Goal: Task Accomplishment & Management: Complete application form

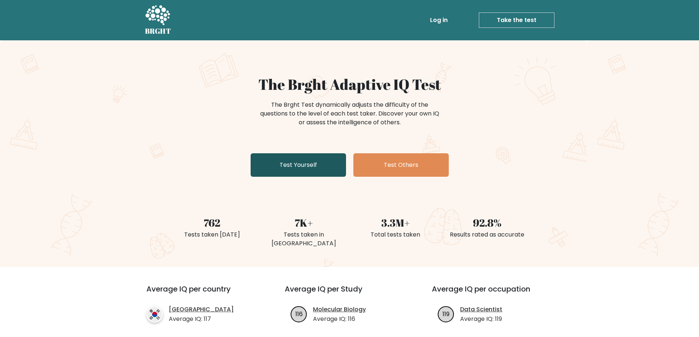
click at [272, 164] on link "Test Yourself" at bounding box center [298, 164] width 95 height 23
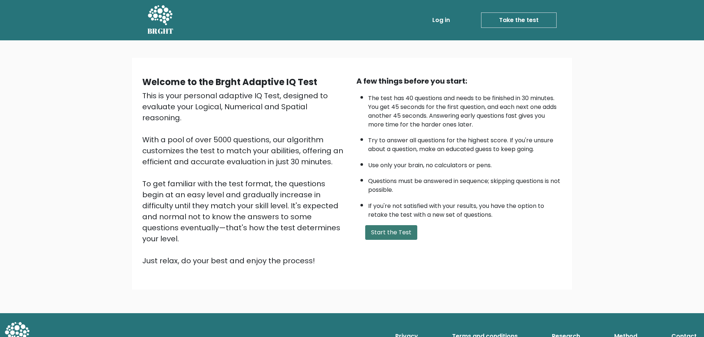
click at [410, 231] on button "Start the Test" at bounding box center [391, 232] width 52 height 15
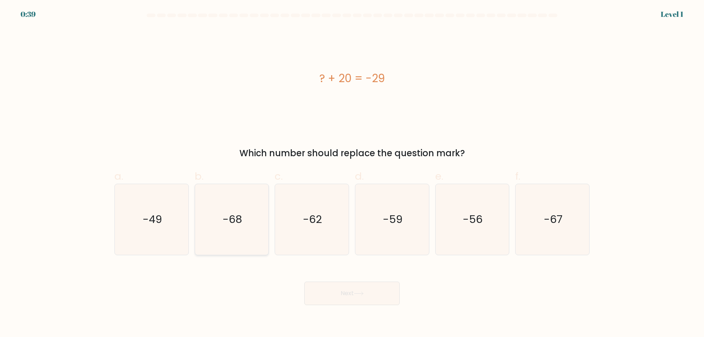
click at [201, 202] on icon "-68" at bounding box center [231, 219] width 71 height 71
click at [352, 174] on input "b. -68" at bounding box center [352, 171] width 0 height 5
radio input "true"
click at [162, 204] on icon "-49" at bounding box center [151, 219] width 71 height 71
click at [352, 174] on input "a. -49" at bounding box center [352, 171] width 0 height 5
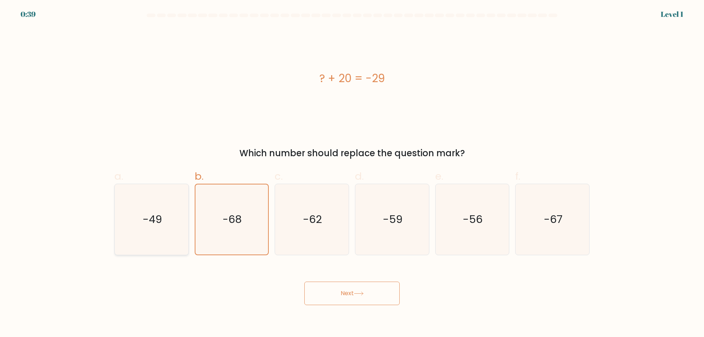
radio input "true"
click at [346, 288] on button "Next" at bounding box center [352, 293] width 95 height 23
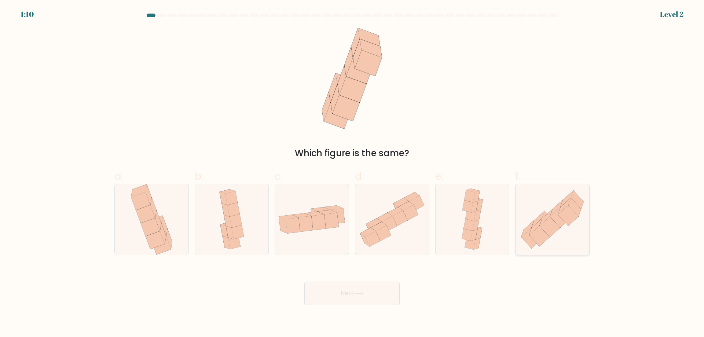
click at [551, 217] on icon at bounding box center [560, 217] width 20 height 21
click at [353, 174] on input "f." at bounding box center [352, 171] width 0 height 5
radio input "true"
click at [333, 285] on button "Next" at bounding box center [352, 293] width 95 height 23
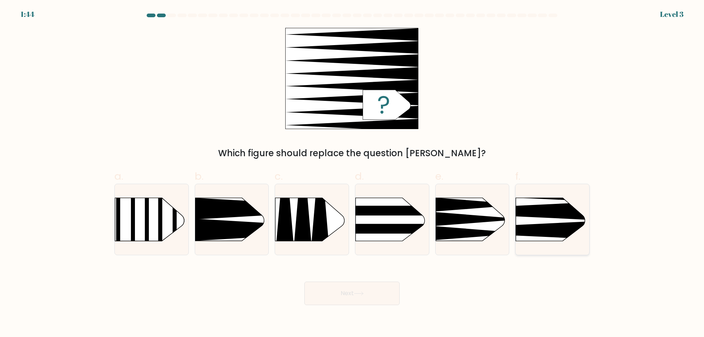
click at [540, 230] on icon at bounding box center [501, 230] width 192 height 18
click at [353, 174] on input "f." at bounding box center [352, 171] width 0 height 5
radio input "true"
click at [360, 299] on button "Next" at bounding box center [352, 293] width 95 height 23
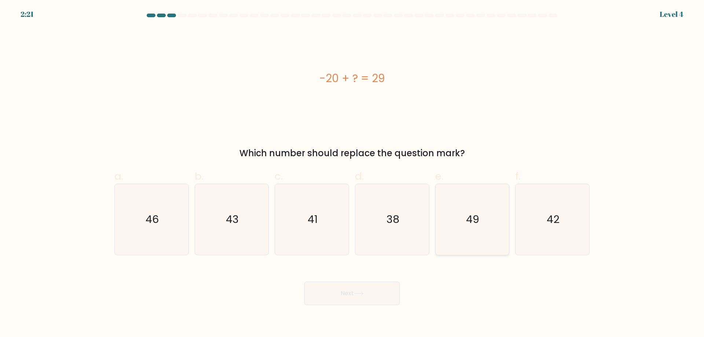
click at [479, 205] on icon "49" at bounding box center [472, 219] width 71 height 71
click at [353, 174] on input "e. 49" at bounding box center [352, 171] width 0 height 5
radio input "true"
click at [354, 297] on button "Next" at bounding box center [352, 293] width 95 height 23
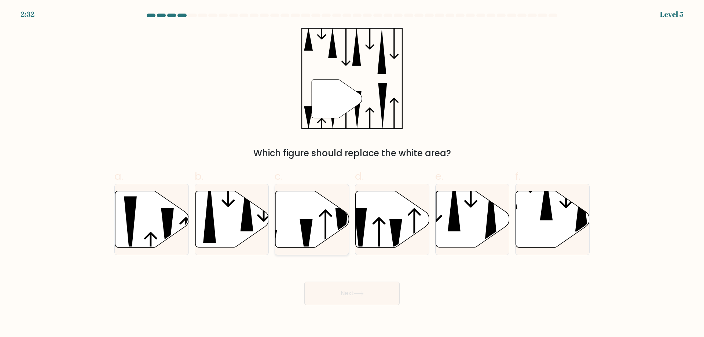
click at [310, 220] on icon at bounding box center [306, 241] width 13 height 44
click at [352, 174] on input "c." at bounding box center [352, 171] width 0 height 5
radio input "true"
click at [363, 291] on button "Next" at bounding box center [352, 293] width 95 height 23
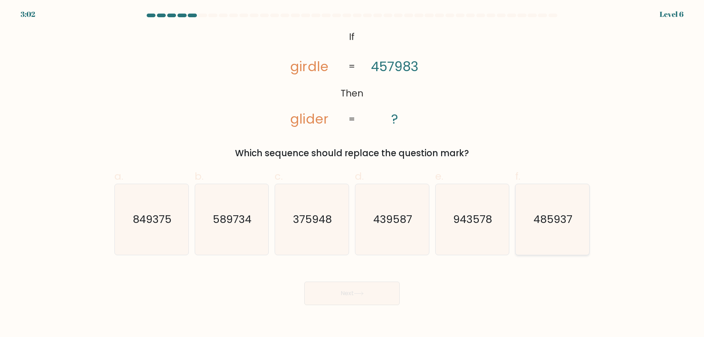
click at [533, 226] on icon "485937" at bounding box center [552, 219] width 71 height 71
click at [353, 174] on input "f. 485937" at bounding box center [352, 171] width 0 height 5
radio input "true"
click at [376, 295] on button "Next" at bounding box center [352, 293] width 95 height 23
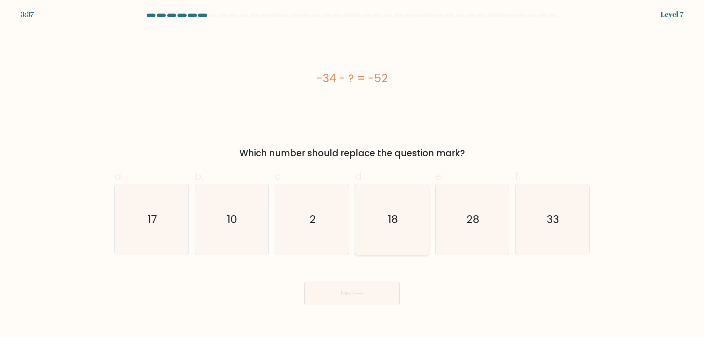
click at [376, 219] on icon "18" at bounding box center [392, 219] width 71 height 71
click at [353, 174] on input "d. 18" at bounding box center [352, 171] width 0 height 5
radio input "true"
click at [363, 296] on icon at bounding box center [359, 294] width 10 height 4
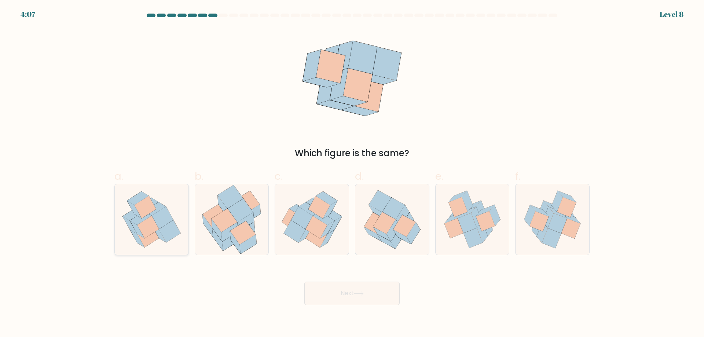
click at [144, 243] on icon at bounding box center [148, 236] width 22 height 22
click at [352, 174] on input "a." at bounding box center [352, 171] width 0 height 5
radio input "true"
click at [350, 287] on button "Next" at bounding box center [352, 293] width 95 height 23
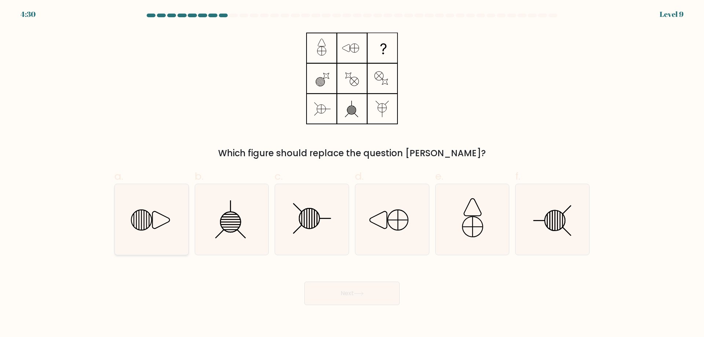
click at [146, 222] on line at bounding box center [146, 220] width 0 height 18
click at [352, 174] on input "a." at bounding box center [352, 171] width 0 height 5
radio input "true"
click at [335, 292] on button "Next" at bounding box center [352, 293] width 95 height 23
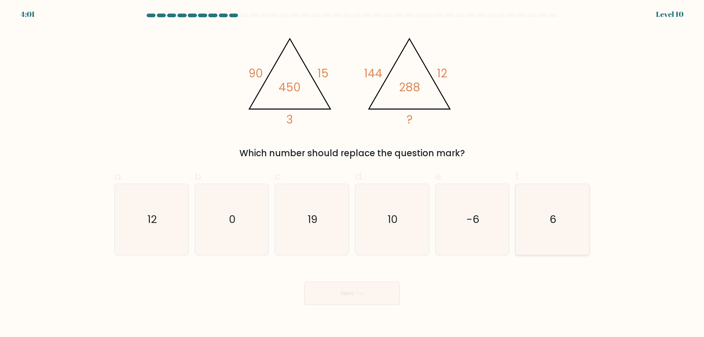
click at [559, 221] on icon "6" at bounding box center [552, 219] width 71 height 71
click at [353, 174] on input "f. 6" at bounding box center [352, 171] width 0 height 5
radio input "true"
click at [339, 292] on button "Next" at bounding box center [352, 293] width 95 height 23
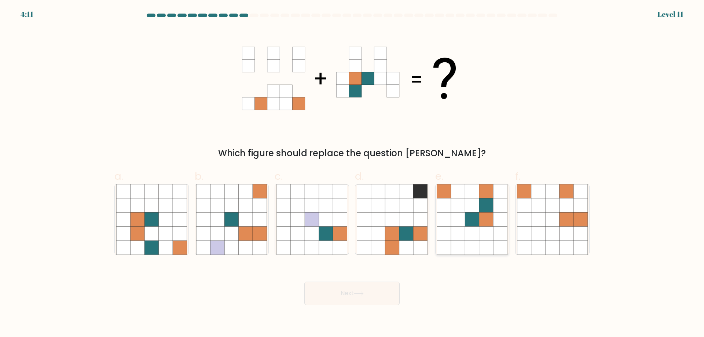
click at [475, 213] on icon at bounding box center [473, 219] width 14 height 14
click at [353, 174] on input "e." at bounding box center [352, 171] width 0 height 5
radio input "true"
click at [351, 289] on button "Next" at bounding box center [352, 293] width 95 height 23
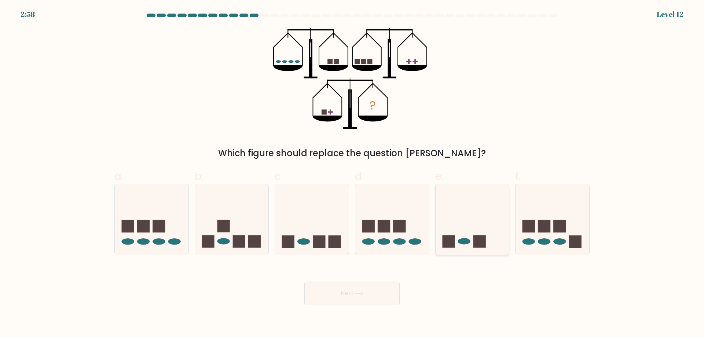
click at [460, 241] on ellipse at bounding box center [464, 241] width 12 height 6
click at [353, 174] on input "e." at bounding box center [352, 171] width 0 height 5
radio input "true"
click at [332, 294] on button "Next" at bounding box center [352, 293] width 95 height 23
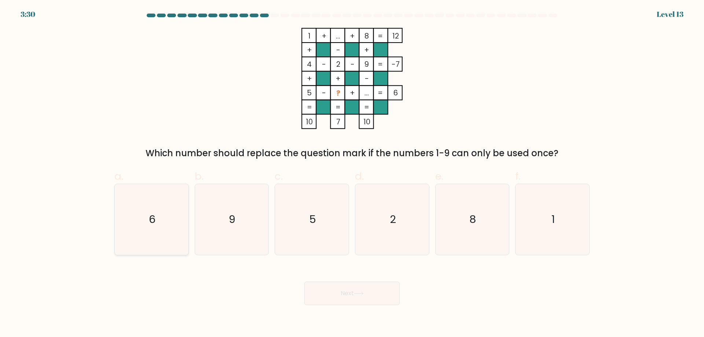
click at [127, 237] on icon "6" at bounding box center [151, 219] width 71 height 71
click at [352, 174] on input "a. 6" at bounding box center [352, 171] width 0 height 5
radio input "true"
click at [338, 301] on button "Next" at bounding box center [352, 293] width 95 height 23
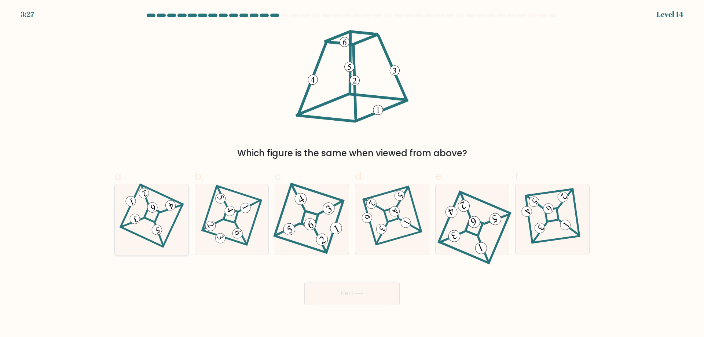
click at [144, 202] on icon at bounding box center [151, 219] width 49 height 57
click at [352, 174] on input "a." at bounding box center [352, 171] width 0 height 5
radio input "true"
click at [349, 295] on button "Next" at bounding box center [352, 293] width 95 height 23
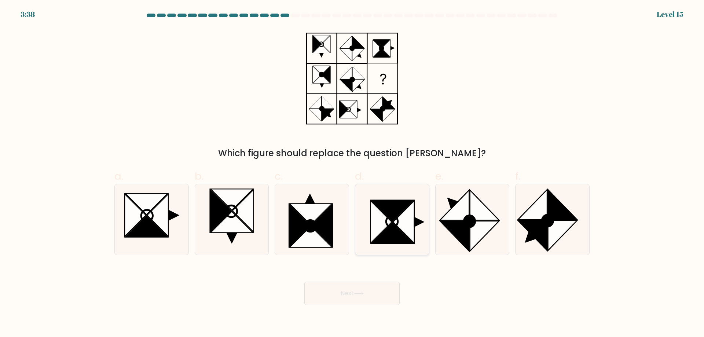
click at [396, 223] on icon at bounding box center [403, 222] width 21 height 43
click at [353, 174] on input "d." at bounding box center [352, 171] width 0 height 5
radio input "true"
click at [350, 293] on button "Next" at bounding box center [352, 293] width 95 height 23
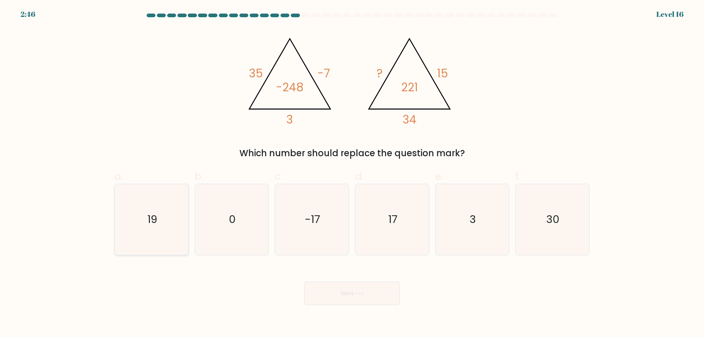
click at [130, 219] on icon "19" at bounding box center [151, 219] width 71 height 71
click at [352, 174] on input "a. 19" at bounding box center [352, 171] width 0 height 5
radio input "true"
click at [344, 291] on button "Next" at bounding box center [352, 293] width 95 height 23
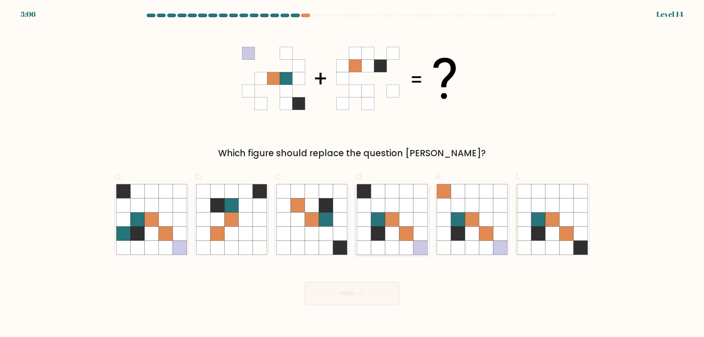
click at [382, 242] on icon at bounding box center [378, 248] width 14 height 14
click at [353, 174] on input "d." at bounding box center [352, 171] width 0 height 5
radio input "true"
click at [357, 299] on button "Next" at bounding box center [352, 293] width 95 height 23
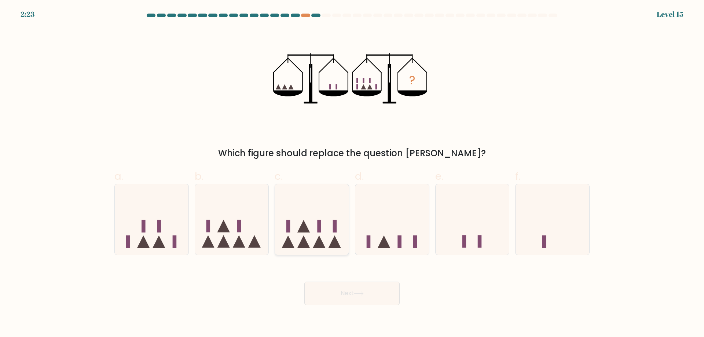
click at [319, 239] on icon at bounding box center [319, 242] width 12 height 12
click at [352, 174] on input "c." at bounding box center [352, 171] width 0 height 5
radio input "true"
click at [369, 289] on button "Next" at bounding box center [352, 293] width 95 height 23
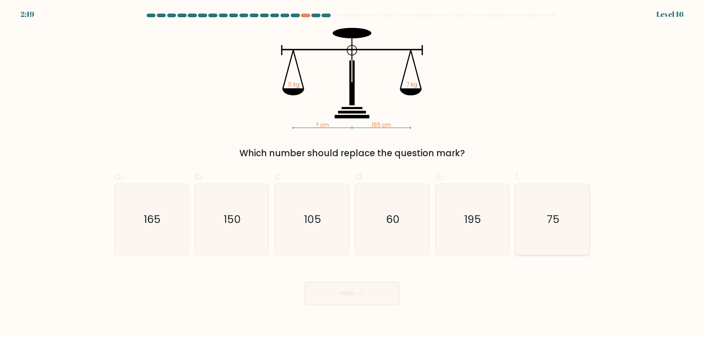
click at [562, 221] on icon "75" at bounding box center [552, 219] width 71 height 71
click at [353, 174] on input "f. 75" at bounding box center [352, 171] width 0 height 5
radio input "true"
click at [359, 289] on button "Next" at bounding box center [352, 293] width 95 height 23
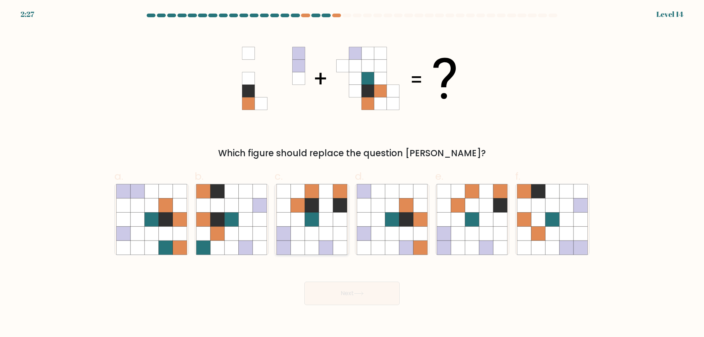
click at [300, 221] on icon at bounding box center [298, 219] width 14 height 14
click at [352, 174] on input "c." at bounding box center [352, 171] width 0 height 5
radio input "true"
click at [349, 299] on button "Next" at bounding box center [352, 293] width 95 height 23
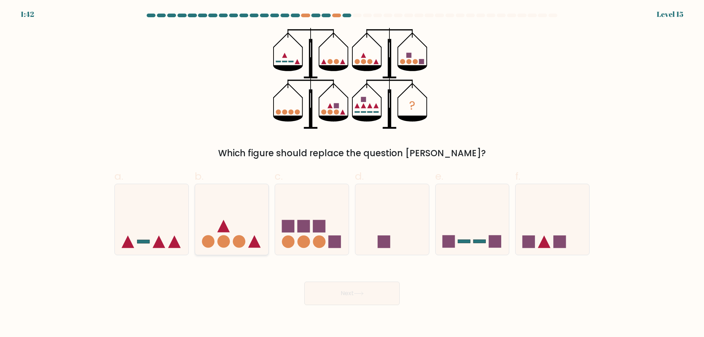
click at [218, 226] on icon at bounding box center [232, 219] width 74 height 61
click at [352, 174] on input "b." at bounding box center [352, 171] width 0 height 5
radio input "true"
click at [371, 298] on button "Next" at bounding box center [352, 293] width 95 height 23
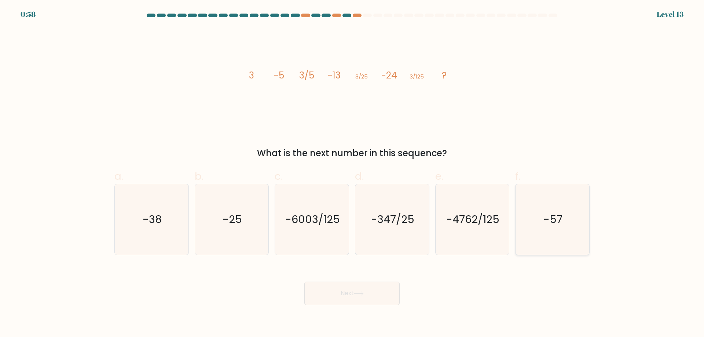
click at [552, 219] on text "-57" at bounding box center [553, 219] width 19 height 15
click at [353, 174] on input "f. -57" at bounding box center [352, 171] width 0 height 5
radio input "true"
click at [378, 288] on button "Next" at bounding box center [352, 293] width 95 height 23
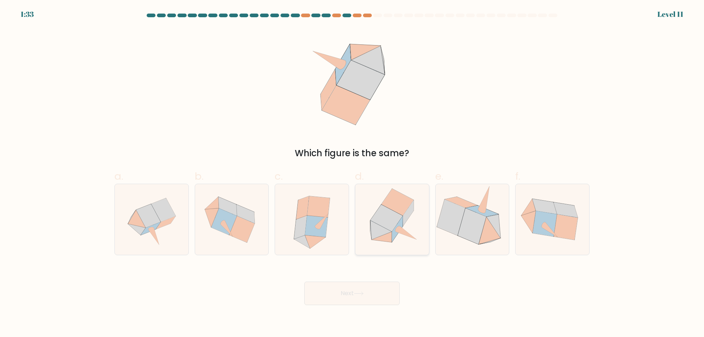
click at [396, 227] on icon at bounding box center [397, 229] width 11 height 26
click at [353, 174] on input "d." at bounding box center [352, 171] width 0 height 5
radio input "true"
click at [354, 284] on button "Next" at bounding box center [352, 293] width 95 height 23
